Goal: Task Accomplishment & Management: Manage account settings

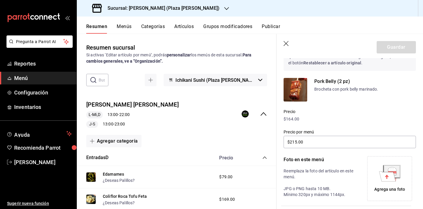
click at [128, 28] on button "Menús" at bounding box center [124, 29] width 15 height 10
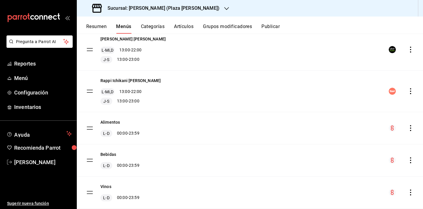
scroll to position [56, 0]
click at [182, 25] on button "Artículos" at bounding box center [183, 29] width 19 height 10
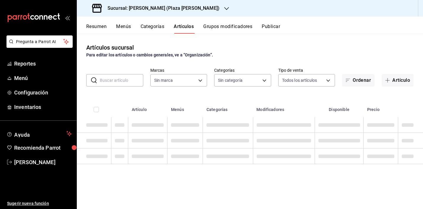
click at [153, 25] on button "Categorías" at bounding box center [152, 29] width 24 height 10
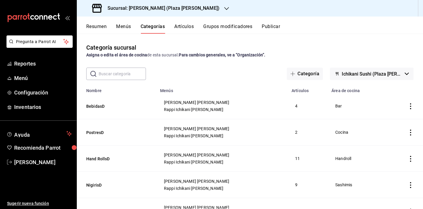
click at [104, 28] on button "Resumen" at bounding box center [96, 29] width 20 height 10
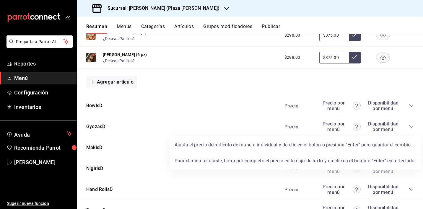
scroll to position [417, 0]
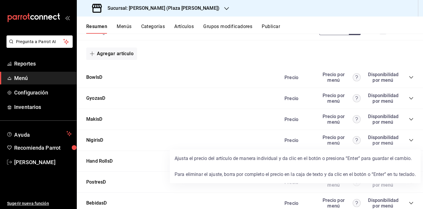
click at [352, 141] on circle at bounding box center [356, 140] width 8 height 8
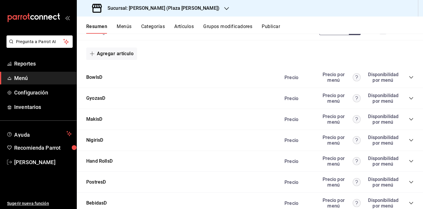
click at [409, 140] on div "NigirisD [PERSON_NAME] por menú Disponibilidad por menú" at bounding box center [250, 140] width 346 height 21
click at [408, 140] on icon "collapse-category-row" at bounding box center [410, 140] width 5 height 5
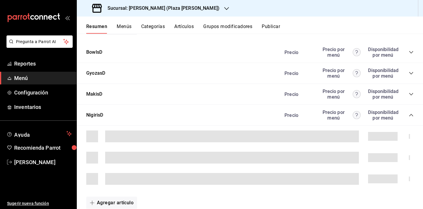
scroll to position [451, 0]
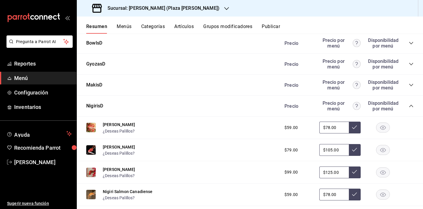
click at [325, 127] on input "$78.00" at bounding box center [334, 128] width 30 height 12
type input "$75.00"
click at [352, 126] on icon at bounding box center [354, 127] width 5 height 4
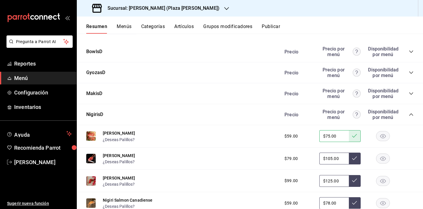
click at [182, 24] on button "Artículos" at bounding box center [183, 29] width 19 height 10
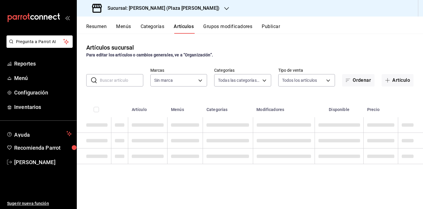
type input "abc0a998-24f3-49b9-87eb-b6f27766d4d5"
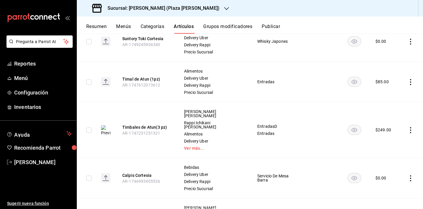
scroll to position [273, 0]
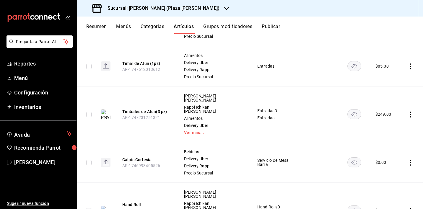
click at [158, 25] on button "Categorías" at bounding box center [152, 29] width 24 height 10
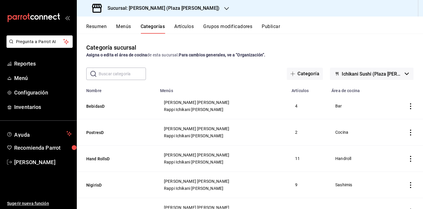
click at [123, 22] on div "Resumen Menús Categorías Artículos Grupos modificadores Publicar" at bounding box center [250, 25] width 346 height 17
click at [123, 27] on button "Menús" at bounding box center [123, 29] width 15 height 10
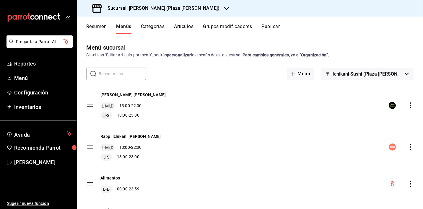
click at [407, 105] on icon "actions" at bounding box center [410, 105] width 6 height 6
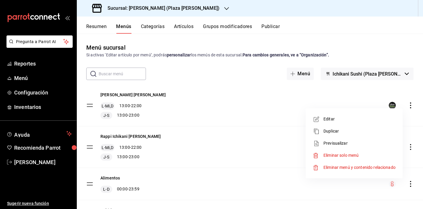
click at [215, 97] on div at bounding box center [211, 104] width 423 height 209
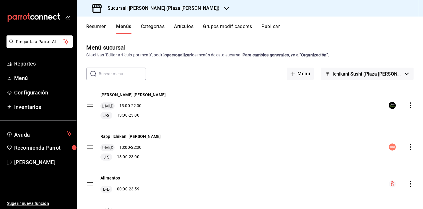
click at [98, 27] on button "Resumen" at bounding box center [96, 29] width 20 height 10
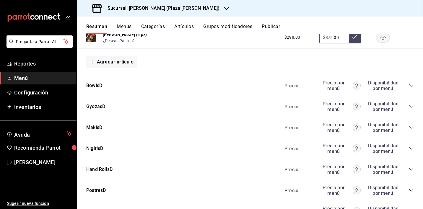
scroll to position [409, 0]
click at [107, 169] on button "Hand RollsD" at bounding box center [99, 169] width 26 height 7
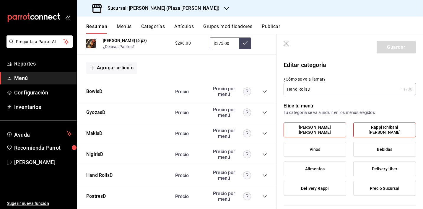
click at [286, 43] on icon "button" at bounding box center [286, 44] width 6 height 6
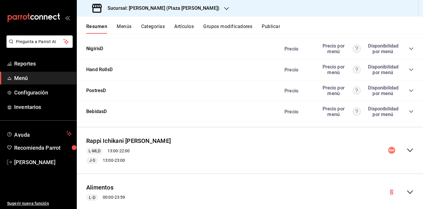
scroll to position [501, 0]
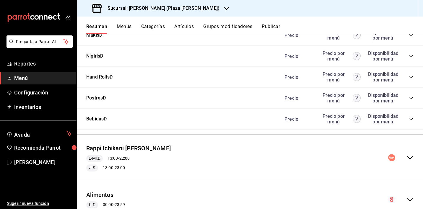
click at [408, 76] on icon "collapse-category-row" at bounding box center [410, 77] width 5 height 5
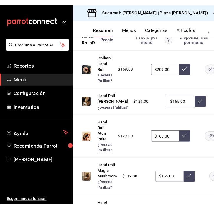
scroll to position [697, 0]
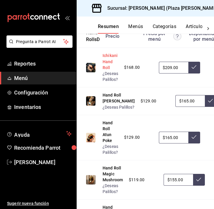
click at [108, 70] on button "Ichikani Hand Roll" at bounding box center [111, 62] width 16 height 18
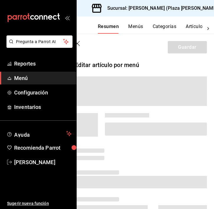
scroll to position [506, 0]
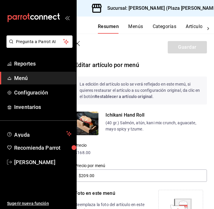
click at [78, 43] on icon "button" at bounding box center [77, 43] width 5 height 5
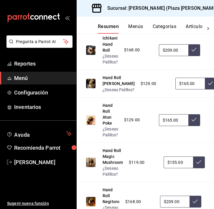
scroll to position [715, 0]
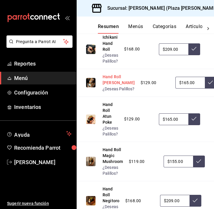
click at [109, 86] on button "Hand Roll [PERSON_NAME]" at bounding box center [119, 80] width 32 height 12
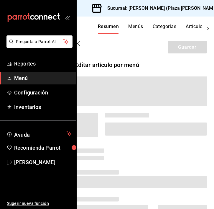
scroll to position [520, 0]
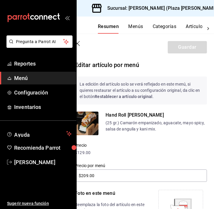
type input "$165.00"
click at [80, 44] on icon "button" at bounding box center [78, 44] width 6 height 6
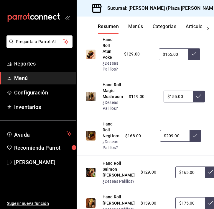
scroll to position [780, 0]
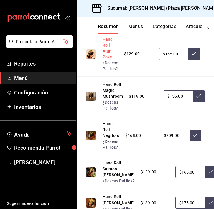
click at [107, 60] on button "Hand Roll Atun Poke" at bounding box center [111, 48] width 16 height 24
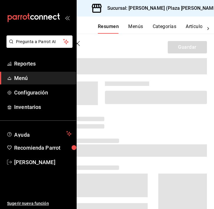
scroll to position [32, 0]
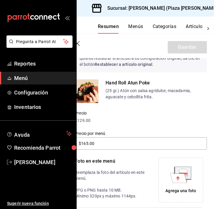
click at [78, 44] on icon "button" at bounding box center [78, 44] width 6 height 6
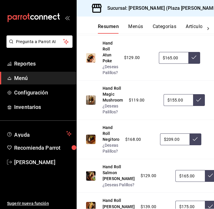
scroll to position [777, 0]
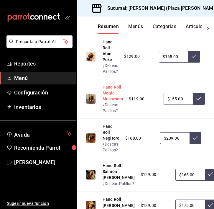
click at [105, 102] on button "Hand Roll Magic Mushroom" at bounding box center [113, 93] width 20 height 18
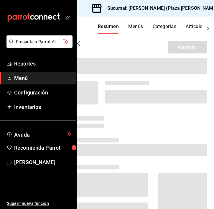
scroll to position [563, 0]
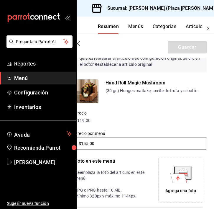
drag, startPoint x: 79, startPoint y: 44, endPoint x: 138, endPoint y: 111, distance: 89.5
click at [79, 44] on icon "button" at bounding box center [78, 44] width 6 height 6
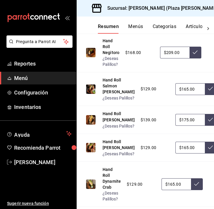
scroll to position [884, 0]
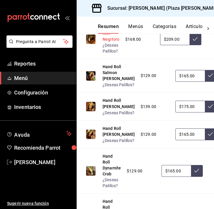
click at [110, 42] on button "Hand Roll Negitoro" at bounding box center [111, 33] width 17 height 18
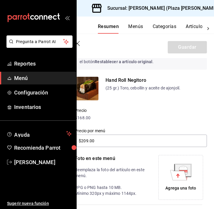
scroll to position [36, 0]
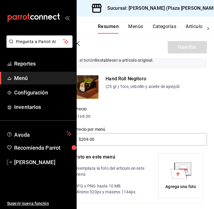
click at [79, 43] on icon "button" at bounding box center [78, 44] width 6 height 6
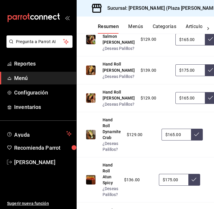
scroll to position [914, 0]
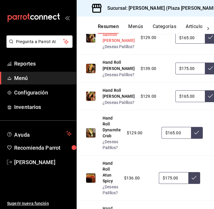
click at [107, 43] on button "Hand Roll Salmon [PERSON_NAME]" at bounding box center [119, 35] width 32 height 18
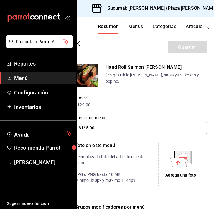
scroll to position [44, 0]
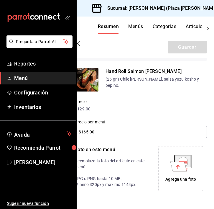
click at [78, 42] on icon "button" at bounding box center [78, 44] width 6 height 6
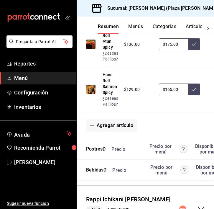
scroll to position [1078, 0]
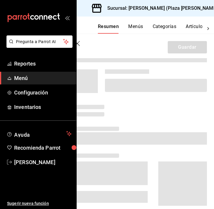
scroll to position [744, 0]
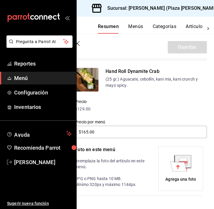
click at [79, 44] on icon "button" at bounding box center [78, 44] width 6 height 6
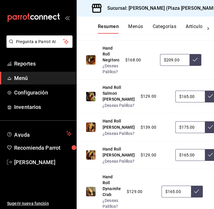
scroll to position [857, 0]
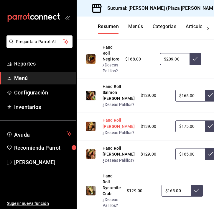
click at [106, 129] on button "Hand Roll [PERSON_NAME]" at bounding box center [119, 123] width 32 height 12
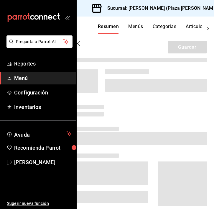
scroll to position [608, 0]
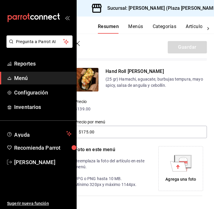
click at [79, 44] on icon "button" at bounding box center [78, 44] width 6 height 6
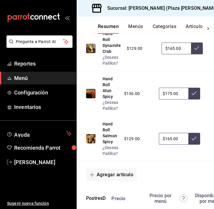
scroll to position [999, 0]
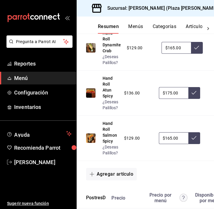
click at [107, 14] on button "Hand Roll [PERSON_NAME]" at bounding box center [119, 8] width 32 height 12
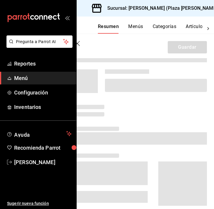
scroll to position [693, 0]
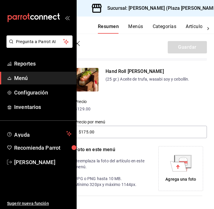
type input "$165.00"
click at [77, 44] on icon "button" at bounding box center [78, 44] width 6 height 6
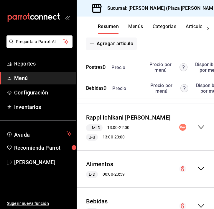
scroll to position [1130, 0]
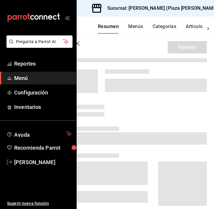
scroll to position [790, 0]
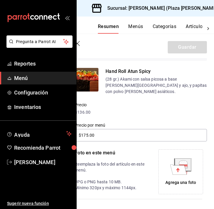
click at [80, 43] on icon "button" at bounding box center [78, 44] width 6 height 6
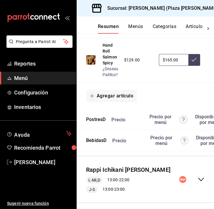
scroll to position [1109, 0]
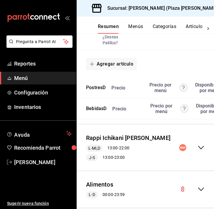
click at [109, 34] on button "Hand Roll Salmon Spicy" at bounding box center [111, 22] width 16 height 24
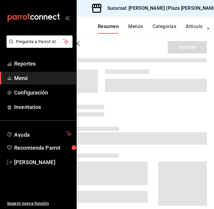
scroll to position [760, 0]
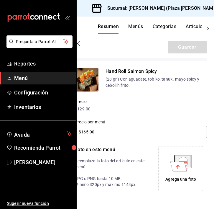
click at [81, 43] on icon "button" at bounding box center [78, 44] width 6 height 6
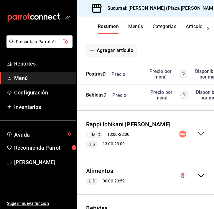
scroll to position [1124, 0]
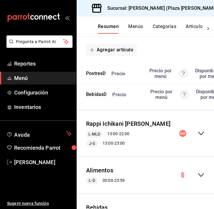
click at [109, 20] on button "Hand Roll Salmon Spicy" at bounding box center [111, 8] width 16 height 24
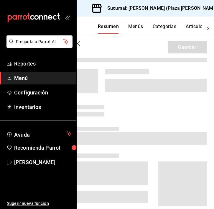
scroll to position [772, 0]
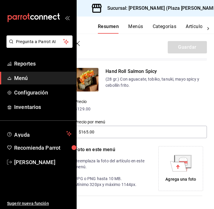
click at [79, 42] on icon "button" at bounding box center [78, 44] width 6 height 6
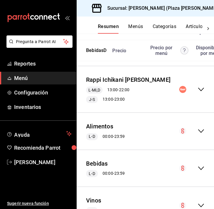
scroll to position [1168, 49]
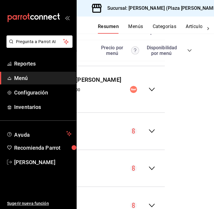
click at [189, 32] on icon "collapse-category-row" at bounding box center [189, 29] width 5 height 5
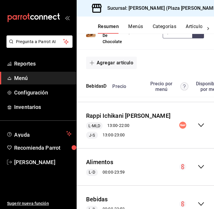
scroll to position [1214, 0]
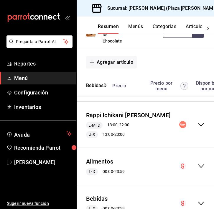
click at [112, 10] on button "Cheesecake De Chai" at bounding box center [115, 5] width 24 height 12
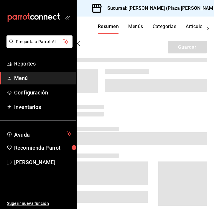
scroll to position [822, 0]
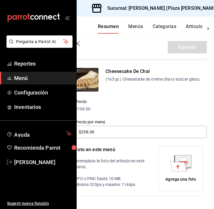
click at [79, 43] on icon "button" at bounding box center [78, 44] width 6 height 6
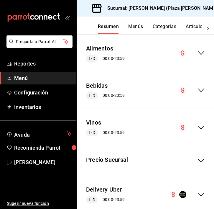
scroll to position [1263, 0]
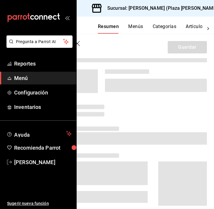
scroll to position [863, 0]
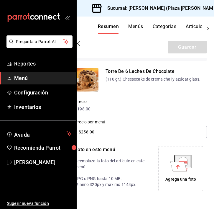
click at [77, 45] on icon "button" at bounding box center [78, 44] width 6 height 6
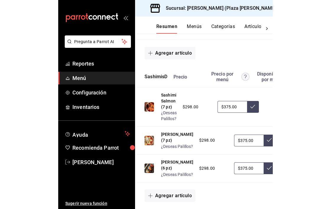
scroll to position [307, 0]
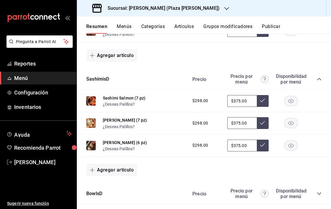
click at [223, 24] on button "Grupos modificadores" at bounding box center [227, 29] width 49 height 10
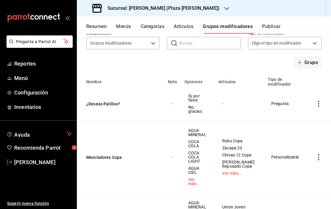
scroll to position [38, 0]
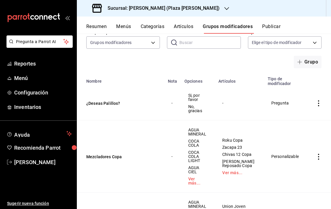
click at [101, 26] on button "Resumen" at bounding box center [96, 29] width 20 height 10
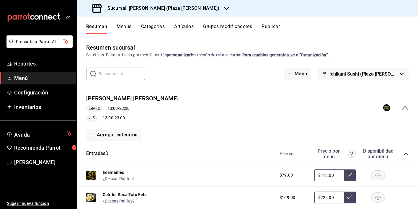
click at [403, 110] on icon "collapse-menu-row" at bounding box center [404, 107] width 7 height 7
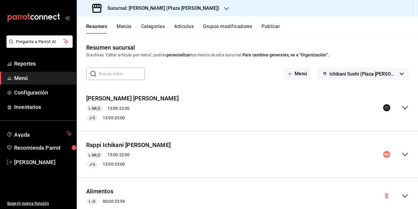
click at [402, 155] on icon "collapse-menu-row" at bounding box center [405, 155] width 6 height 4
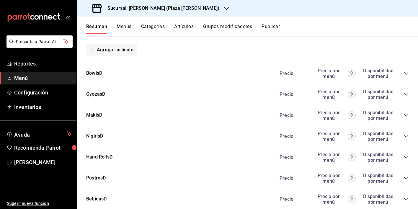
scroll to position [470, 0]
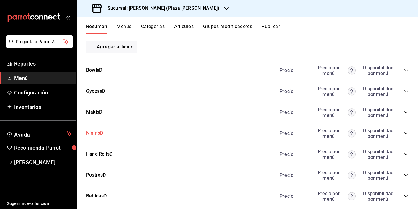
click at [96, 134] on button "NigirisD" at bounding box center [94, 133] width 17 height 7
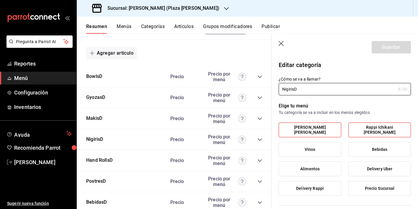
type input "d5290d71-00b0-4381-b795-45c14ea3fed1"
click at [282, 43] on icon "button" at bounding box center [282, 44] width 6 height 6
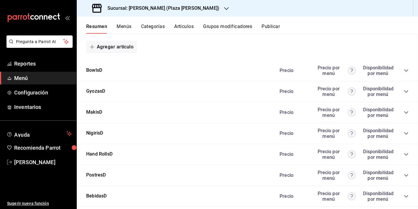
scroll to position [613, 0]
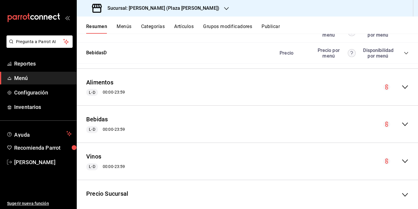
click at [120, 26] on button "Menús" at bounding box center [124, 29] width 15 height 10
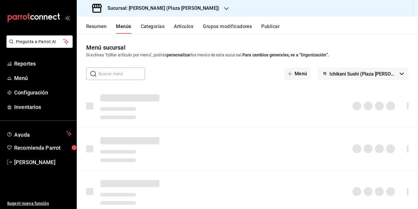
click at [103, 26] on button "Resumen" at bounding box center [96, 29] width 20 height 10
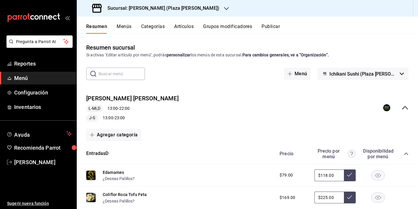
click at [403, 108] on icon "collapse-menu-row" at bounding box center [404, 107] width 7 height 7
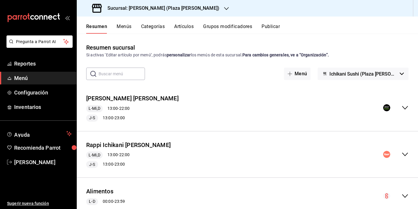
click at [402, 155] on icon "collapse-menu-row" at bounding box center [404, 154] width 7 height 7
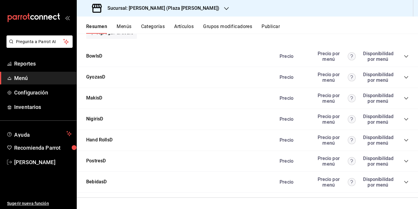
scroll to position [477, 0]
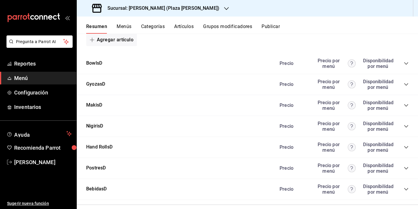
click at [405, 125] on div "NigirisD [PERSON_NAME] por menú Disponibilidad por menú" at bounding box center [247, 126] width 341 height 21
click at [404, 125] on icon "collapse-category-row" at bounding box center [406, 126] width 5 height 5
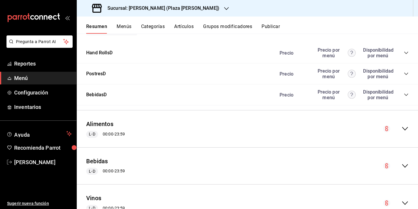
scroll to position [800, 0]
click at [404, 74] on icon "collapse-category-row" at bounding box center [406, 73] width 5 height 5
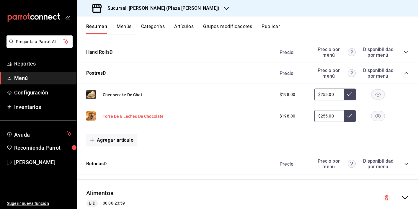
click at [151, 118] on button "Torre De 6 Leches De Chocolate" at bounding box center [133, 116] width 61 height 6
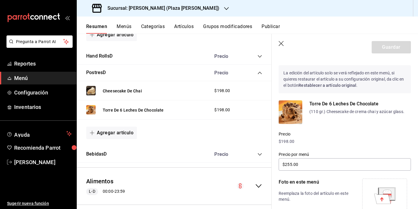
scroll to position [12, 0]
click at [282, 45] on icon "button" at bounding box center [282, 44] width 6 height 6
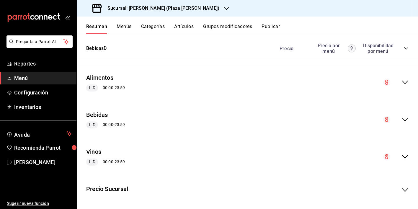
scroll to position [296, 0]
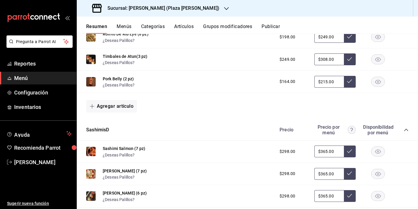
click at [132, 28] on div "Resumen Menús Categorías Artículos Grupos modificadores Publicar" at bounding box center [252, 29] width 332 height 10
click at [127, 28] on button "Menús" at bounding box center [124, 29] width 15 height 10
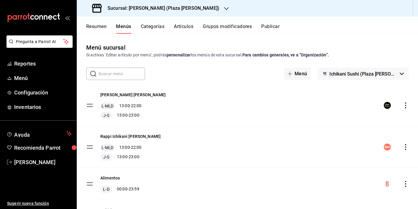
click at [403, 107] on icon "actions" at bounding box center [406, 105] width 6 height 6
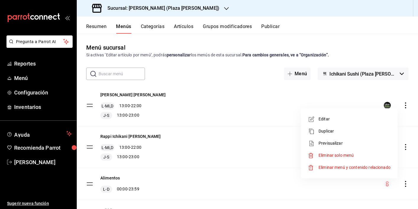
click at [346, 142] on span "Previsualizar" at bounding box center [354, 143] width 72 height 6
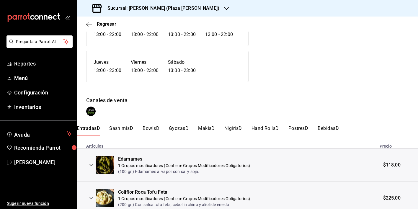
scroll to position [66, 0]
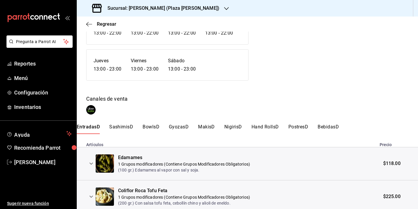
click at [182, 127] on button "GyozasD" at bounding box center [179, 129] width 20 height 10
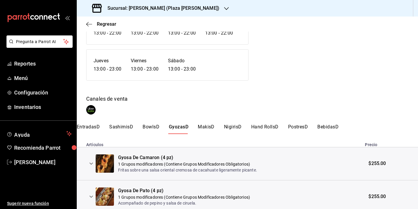
click at [298, 129] on button "PostresD" at bounding box center [298, 129] width 20 height 10
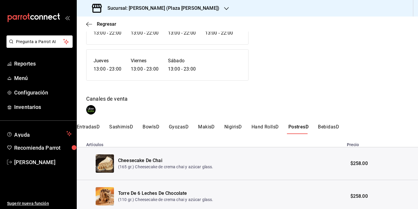
scroll to position [89, 0]
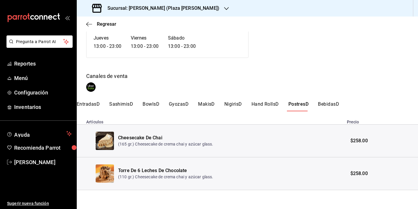
click at [332, 105] on button "BebidasD" at bounding box center [328, 106] width 21 height 10
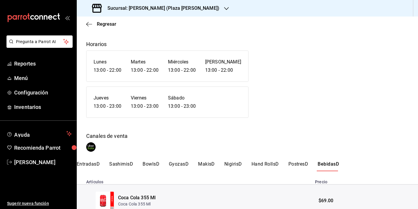
scroll to position [21, 0]
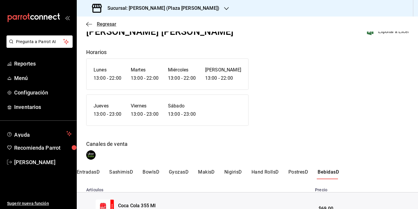
click at [89, 25] on icon "button" at bounding box center [89, 24] width 6 height 5
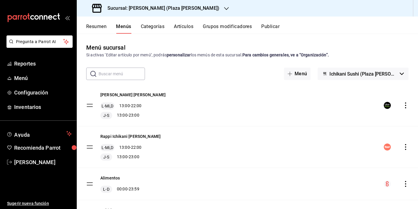
click at [147, 8] on h3 "Sucursal: [PERSON_NAME] (Plaza [PERSON_NAME])" at bounding box center [161, 8] width 117 height 7
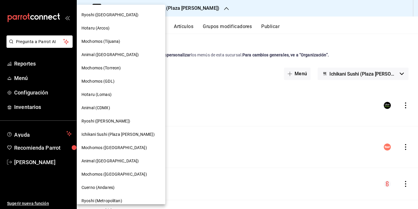
scroll to position [52, 0]
click at [107, 122] on span "Ryoshi ([PERSON_NAME])" at bounding box center [105, 121] width 49 height 6
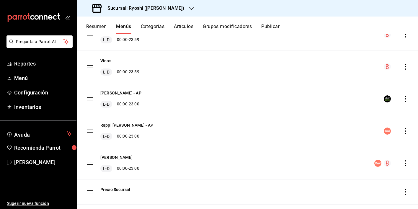
scroll to position [111, 0]
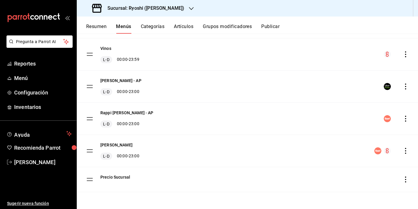
click at [403, 88] on icon "actions" at bounding box center [406, 87] width 6 height 6
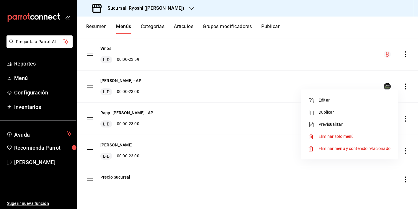
click at [331, 124] on span "Previsualizar" at bounding box center [354, 124] width 72 height 6
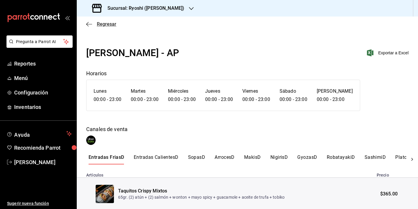
click at [89, 24] on icon "button" at bounding box center [89, 24] width 6 height 0
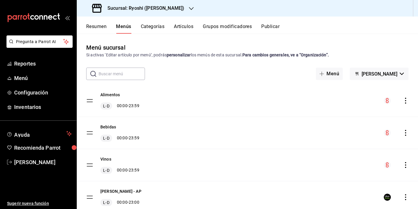
click at [98, 29] on button "Resumen" at bounding box center [96, 29] width 20 height 10
